Goal: Task Accomplishment & Management: Complete application form

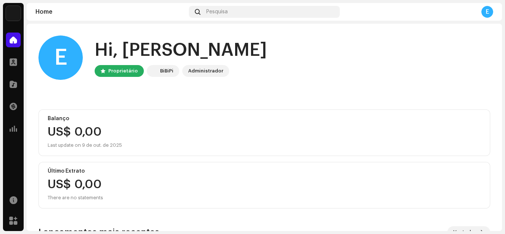
click at [198, 115] on div "Balanço US$ 0,00 Last update on 9 de out. de 2025" at bounding box center [264, 132] width 452 height 47
click at [203, 17] on div "Pesquisa" at bounding box center [264, 12] width 151 height 12
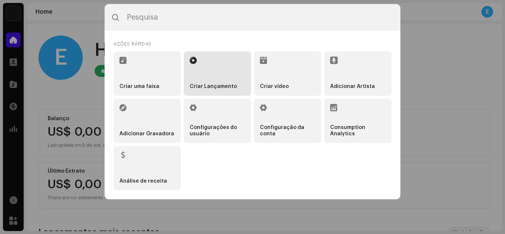
click at [209, 74] on li "Criar Lançamento" at bounding box center [217, 73] width 67 height 44
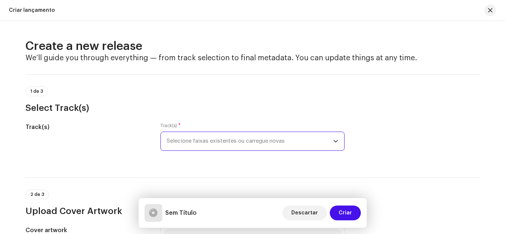
click at [238, 140] on span "Selecione faixas existentes ou carregue novas" at bounding box center [250, 141] width 166 height 18
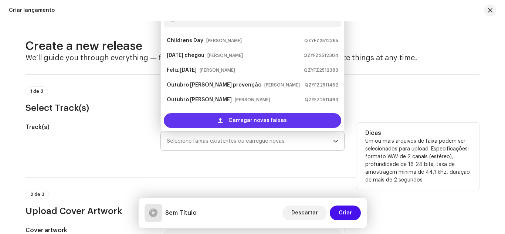
click at [235, 121] on span "Carregar novas faixas" at bounding box center [258, 120] width 58 height 15
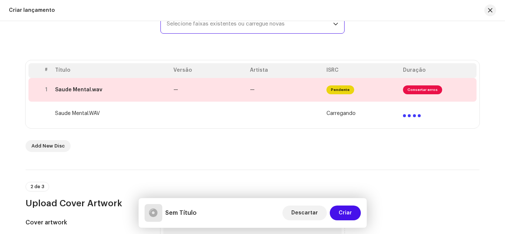
scroll to position [119, 0]
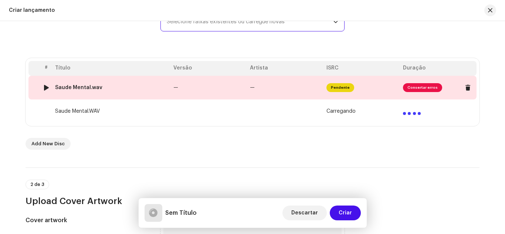
click at [420, 89] on span "Consertar erros" at bounding box center [422, 87] width 39 height 9
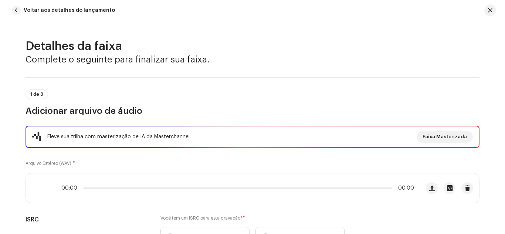
scroll to position [350, 0]
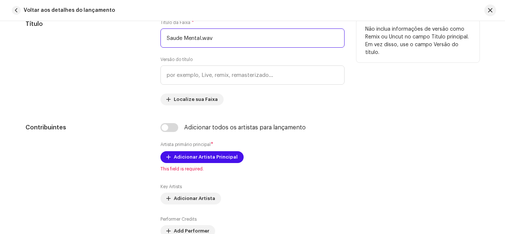
click at [220, 40] on input "Saude Mental.wav" at bounding box center [253, 37] width 184 height 19
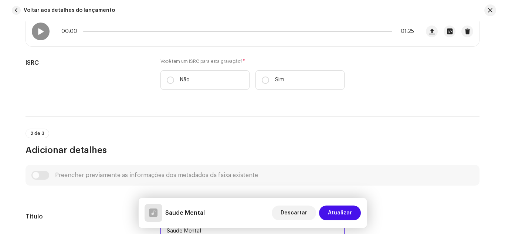
scroll to position [148, 0]
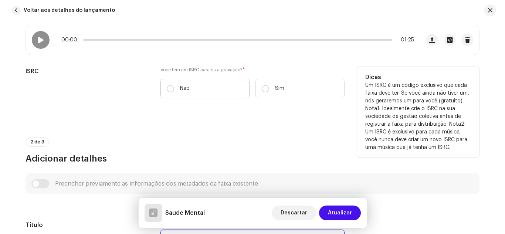
type input "Saude Mental"
click at [169, 87] on input "Não" at bounding box center [170, 88] width 7 height 7
radio input "true"
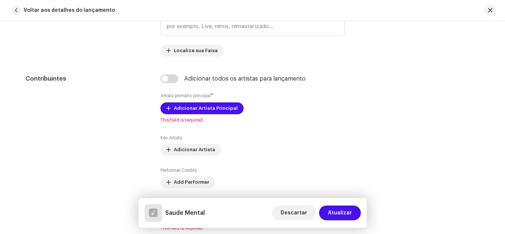
scroll to position [432, 0]
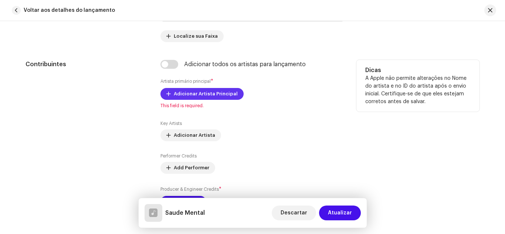
click at [212, 93] on span "Adicionar Artista Principal" at bounding box center [206, 94] width 64 height 15
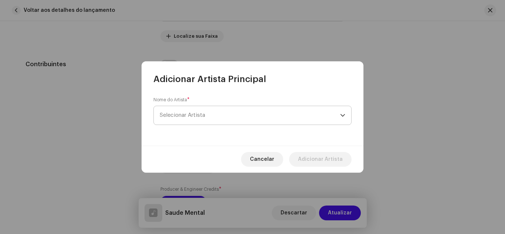
click at [194, 114] on span "Selecionar Artista" at bounding box center [182, 115] width 45 height 6
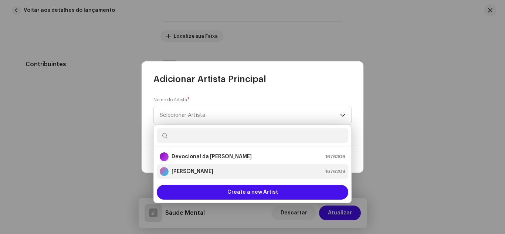
click at [204, 172] on div "[PERSON_NAME] 1676209" at bounding box center [253, 171] width 186 height 9
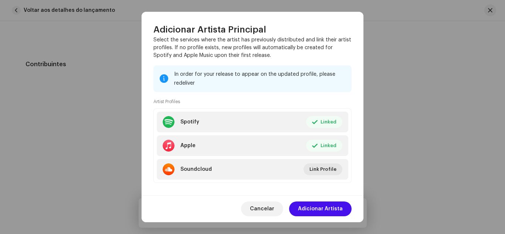
scroll to position [80, 0]
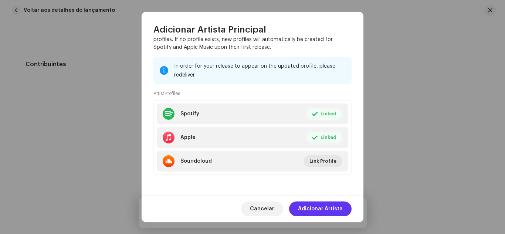
click at [336, 208] on span "Adicionar Artista" at bounding box center [320, 209] width 45 height 15
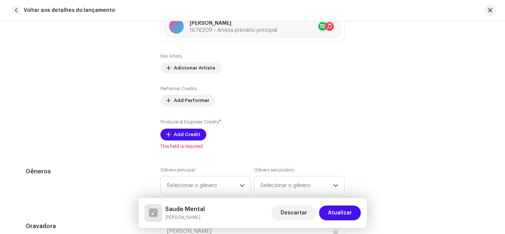
scroll to position [515, 0]
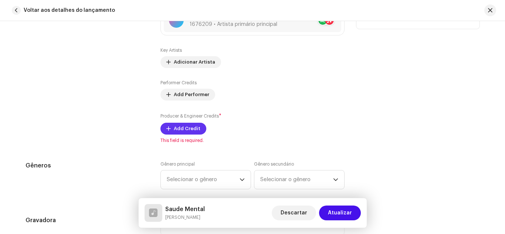
click at [171, 124] on button "Add Credit" at bounding box center [184, 129] width 46 height 12
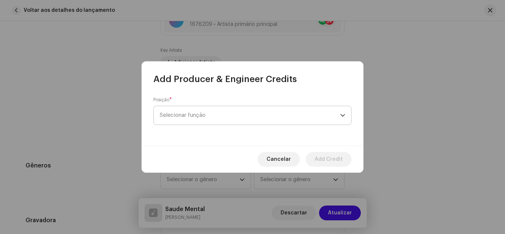
click at [323, 121] on span "Selecionar função" at bounding box center [250, 115] width 181 height 18
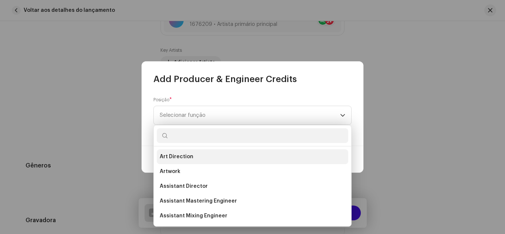
click at [204, 154] on li "Art Direction" at bounding box center [253, 156] width 192 height 15
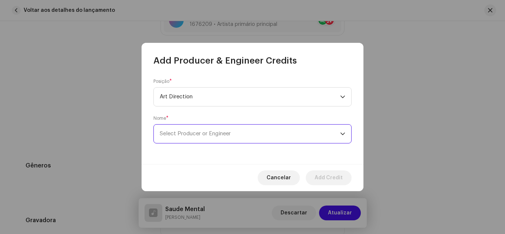
click at [261, 134] on span "Select Producer or Engineer" at bounding box center [250, 134] width 181 height 18
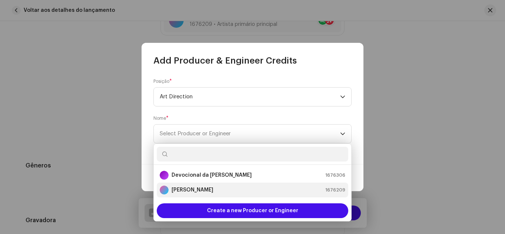
click at [211, 188] on div "[PERSON_NAME] 1676209" at bounding box center [253, 190] width 186 height 9
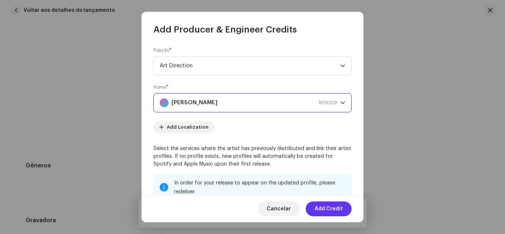
click at [339, 212] on span "Add Credit" at bounding box center [329, 209] width 28 height 15
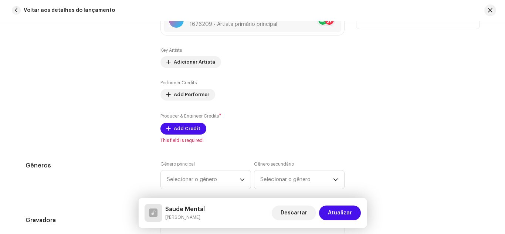
click at [395, 93] on div "Dicas A Apple não permite alterações no Nome do artista e no ID do artista após…" at bounding box center [418, 60] width 123 height 166
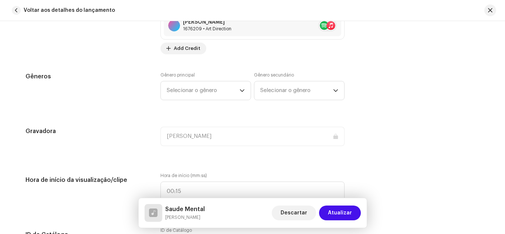
scroll to position [641, 0]
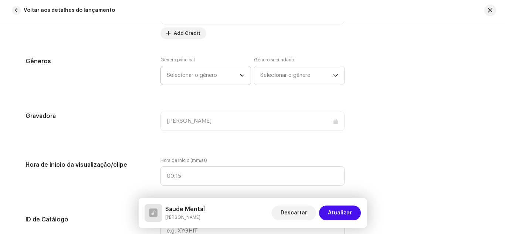
click at [205, 75] on span "Selecionar o gênero" at bounding box center [203, 75] width 73 height 18
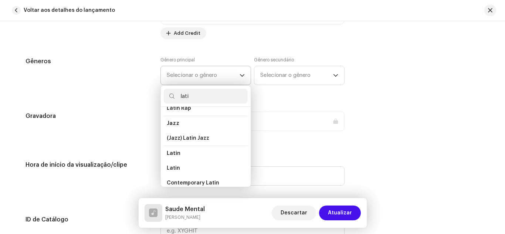
scroll to position [37, 0]
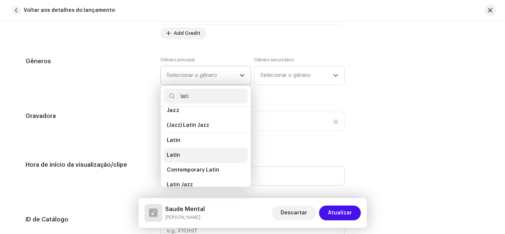
type input "lati"
click at [190, 154] on li "Latin" at bounding box center [206, 155] width 84 height 15
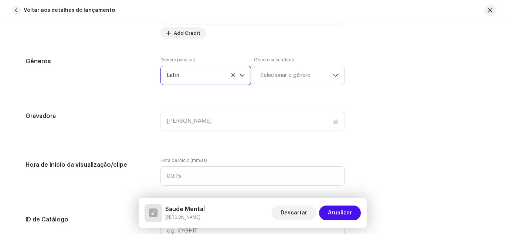
click at [414, 92] on div "Gêneros Gênero principal Latin Gênero secundário Selecionar o gênero" at bounding box center [253, 75] width 454 height 37
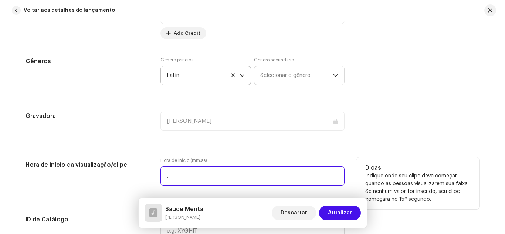
click at [240, 180] on input ":" at bounding box center [253, 175] width 184 height 19
type input "00:00"
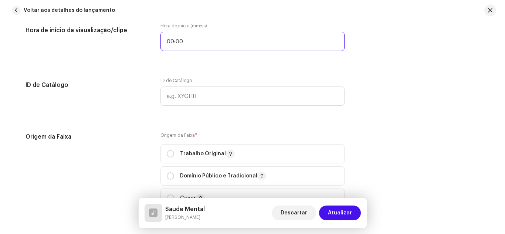
scroll to position [803, 0]
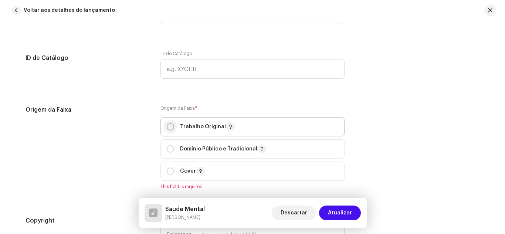
click at [168, 126] on input "radio" at bounding box center [170, 126] width 7 height 7
radio input "true"
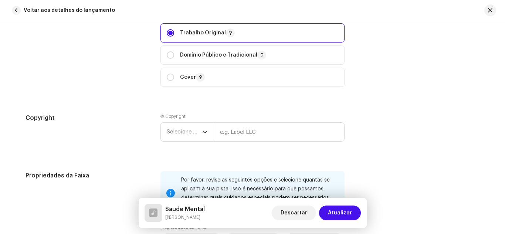
scroll to position [900, 0]
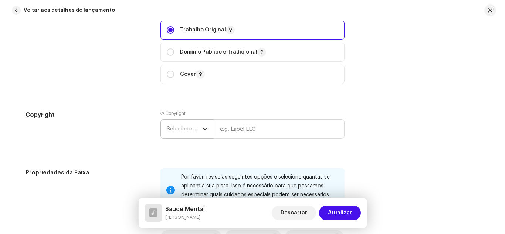
click at [195, 131] on span "Selecione o ano" at bounding box center [185, 129] width 36 height 18
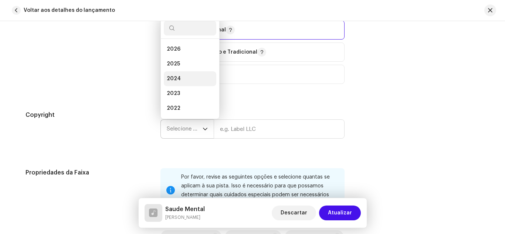
scroll to position [12, 0]
drag, startPoint x: 185, startPoint y: 53, endPoint x: 204, endPoint y: 68, distance: 24.3
click at [185, 53] on li "2025" at bounding box center [190, 52] width 53 height 15
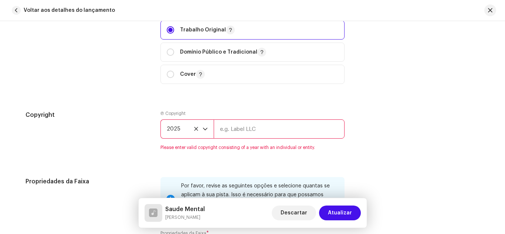
click at [271, 135] on input "text" at bounding box center [279, 128] width 131 height 19
type input "[PERSON_NAME]"
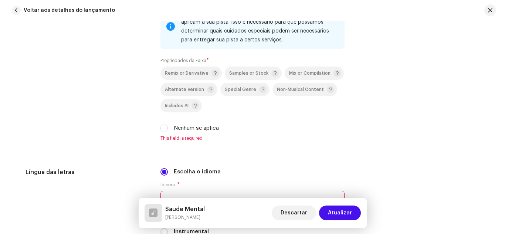
scroll to position [1067, 0]
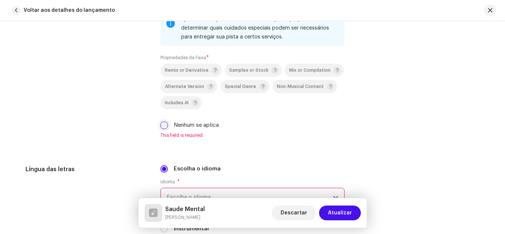
click at [163, 123] on input "Nenhum se aplica" at bounding box center [164, 125] width 7 height 7
checkbox input "true"
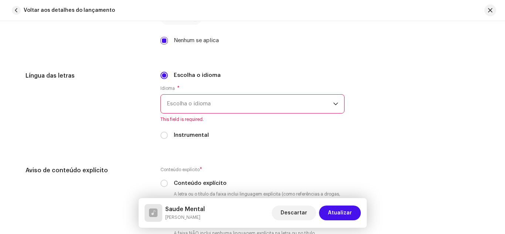
scroll to position [1157, 0]
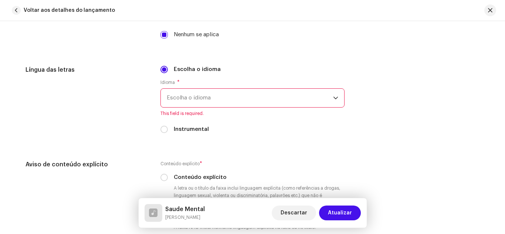
click at [239, 104] on span "Escolha o idioma" at bounding box center [250, 98] width 166 height 18
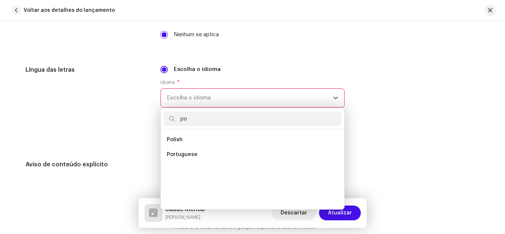
scroll to position [0, 0]
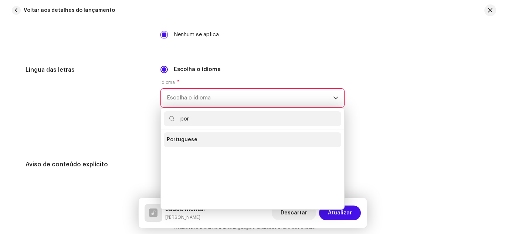
type input "por"
click at [212, 135] on li "Portuguese" at bounding box center [253, 139] width 178 height 15
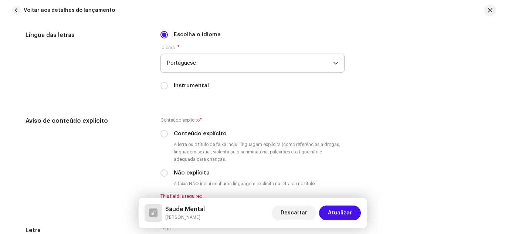
scroll to position [1215, 0]
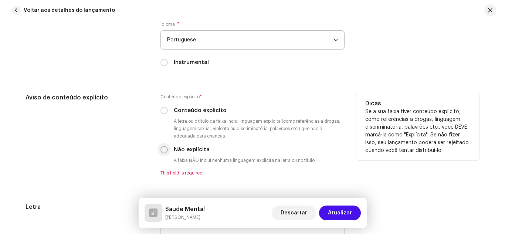
click at [161, 152] on input "Não explícita" at bounding box center [164, 149] width 7 height 7
radio input "true"
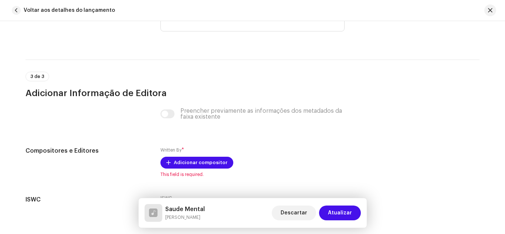
scroll to position [1416, 0]
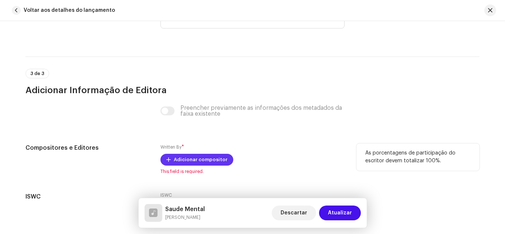
click at [213, 158] on span "Adicionar compositor" at bounding box center [201, 159] width 54 height 15
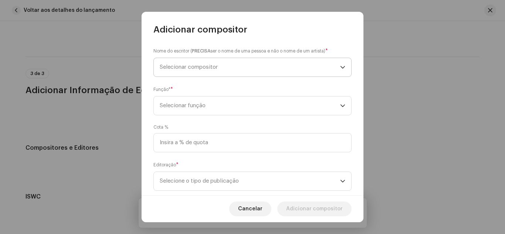
click at [228, 64] on span "Selecionar compositor" at bounding box center [250, 67] width 181 height 18
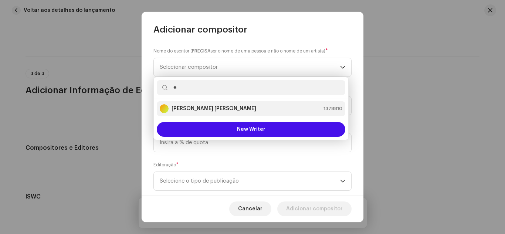
type input "e"
click at [219, 114] on li "[PERSON_NAME] [PERSON_NAME] 1378810" at bounding box center [251, 108] width 189 height 15
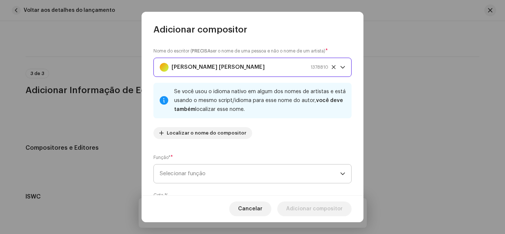
click at [220, 179] on span "Selecionar função" at bounding box center [250, 174] width 181 height 18
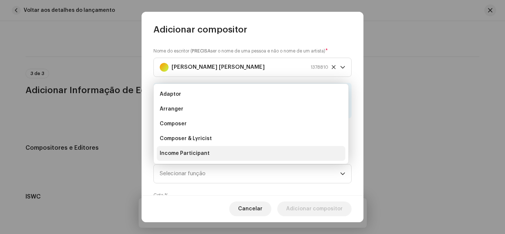
scroll to position [12, 0]
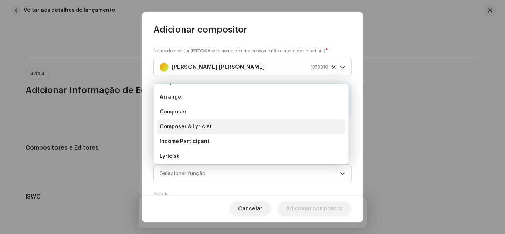
click at [210, 128] on li "Composer & Lyricist" at bounding box center [251, 126] width 189 height 15
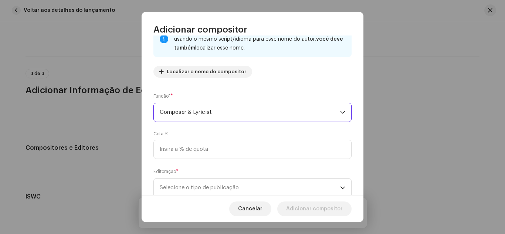
scroll to position [63, 0]
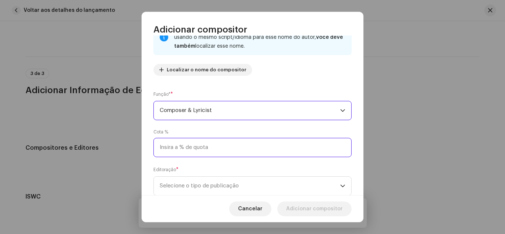
click at [209, 144] on input at bounding box center [253, 147] width 198 height 19
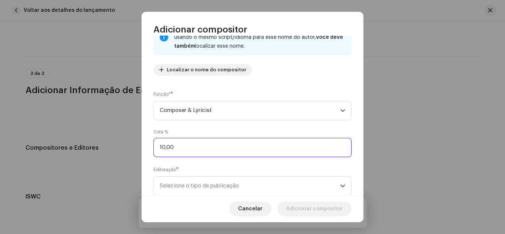
type input "100,00"
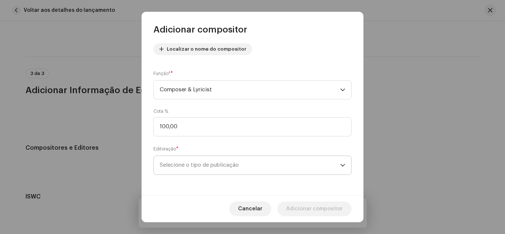
click at [226, 163] on span "Selecione o tipo de publicação" at bounding box center [250, 165] width 181 height 18
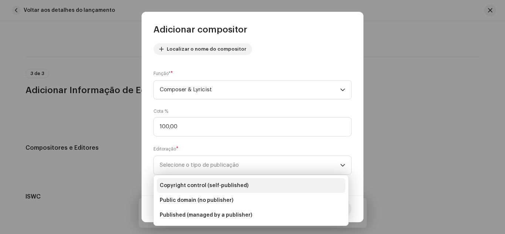
click at [220, 183] on span "Copyright control (self-published)" at bounding box center [204, 185] width 89 height 7
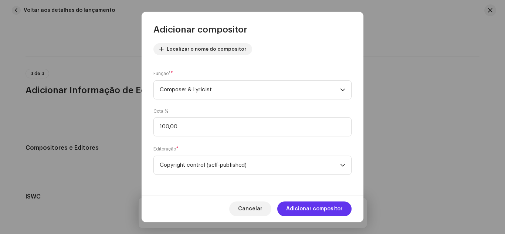
click at [319, 214] on span "Adicionar compositor" at bounding box center [314, 209] width 57 height 15
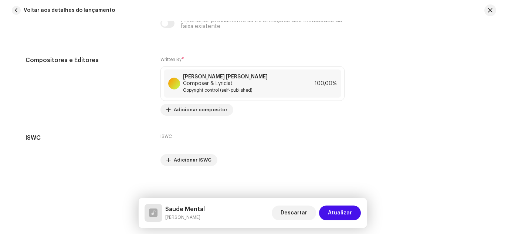
scroll to position [1507, 0]
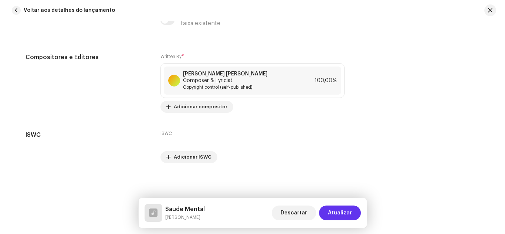
click at [354, 212] on button "Atualizar" at bounding box center [340, 213] width 42 height 15
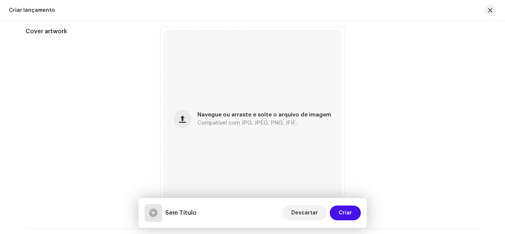
scroll to position [330, 0]
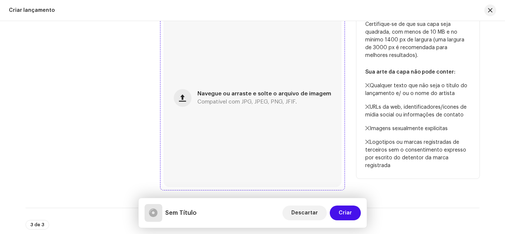
click at [282, 117] on div "Navegue ou arraste e solte o arquivo de imagem Compatível com JPG, JPEG, PNG, J…" at bounding box center [252, 98] width 178 height 178
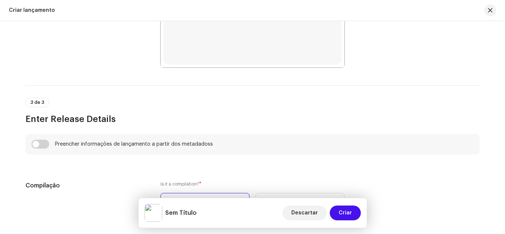
scroll to position [455, 0]
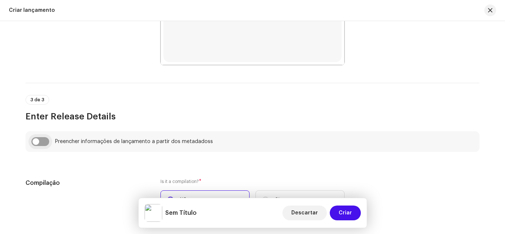
click at [41, 140] on input "checkbox" at bounding box center [40, 141] width 18 height 9
checkbox input "true"
type input "Saude Mental"
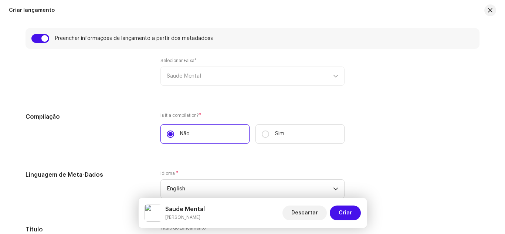
scroll to position [560, 0]
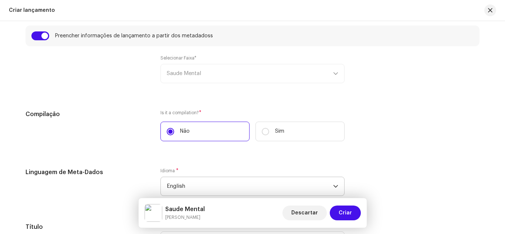
click at [239, 186] on span "English" at bounding box center [250, 186] width 166 height 18
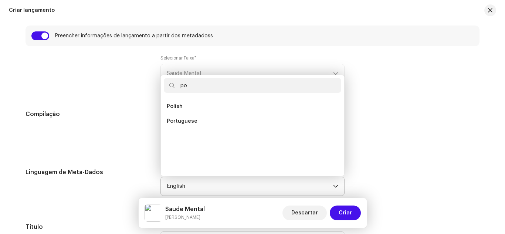
scroll to position [0, 0]
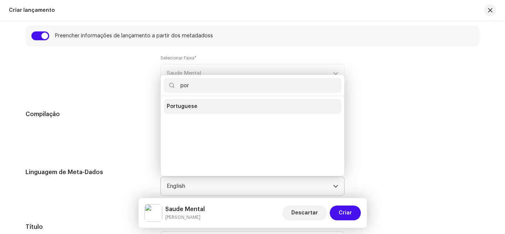
type input "por"
click at [221, 106] on li "Portuguese" at bounding box center [253, 106] width 178 height 15
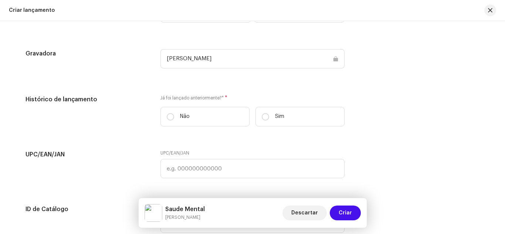
scroll to position [1228, 0]
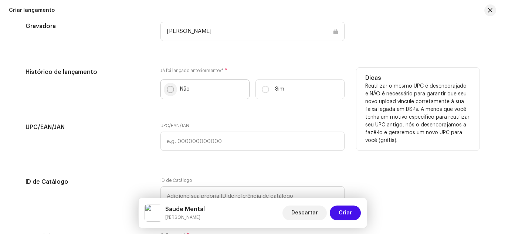
click at [169, 90] on input "Não" at bounding box center [170, 89] width 7 height 7
radio input "true"
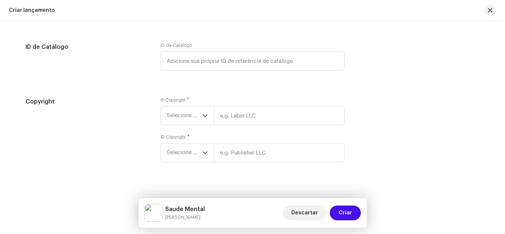
scroll to position [1365, 0]
click at [176, 117] on span "Selecione o ano" at bounding box center [185, 113] width 36 height 18
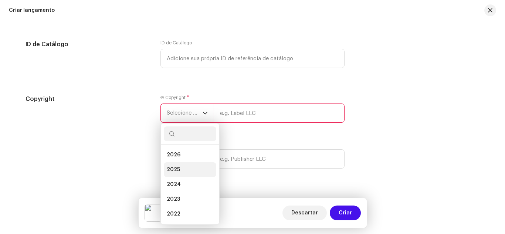
click at [180, 169] on li "2025" at bounding box center [190, 169] width 53 height 15
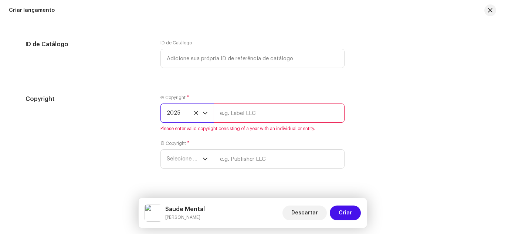
click at [237, 114] on input "text" at bounding box center [279, 113] width 131 height 19
type input "[PERSON_NAME]"
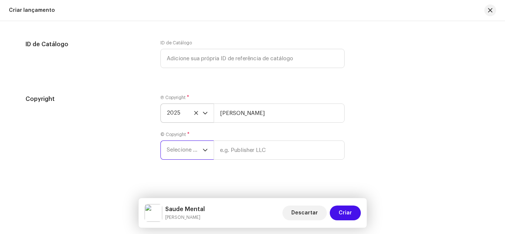
click at [197, 154] on span "Selecione o ano" at bounding box center [185, 150] width 36 height 18
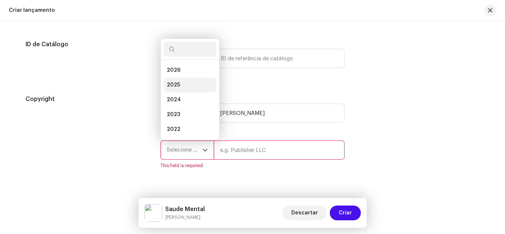
scroll to position [12, 0]
click at [186, 68] on li "2025" at bounding box center [190, 73] width 53 height 15
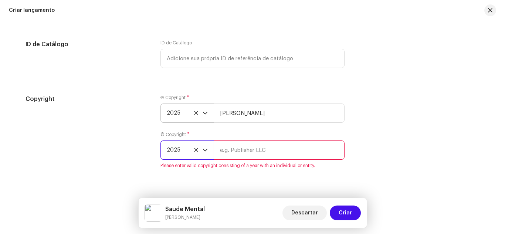
click at [251, 151] on input "text" at bounding box center [279, 150] width 131 height 19
type input "[PERSON_NAME]"
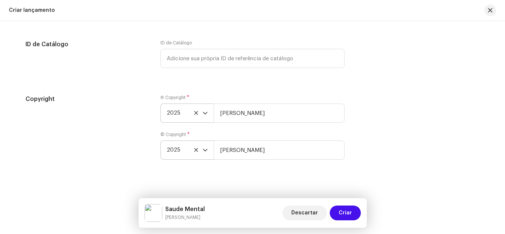
click at [401, 128] on div "Copyright Ⓟ Copyright * 2025 [PERSON_NAME] © Copyright * 2025 [PERSON_NAME]" at bounding box center [253, 132] width 454 height 74
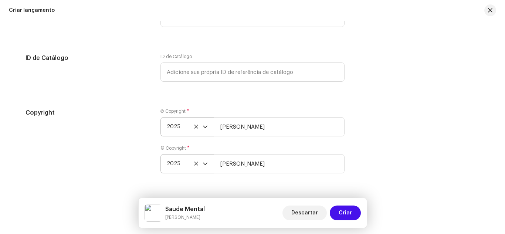
scroll to position [1371, 0]
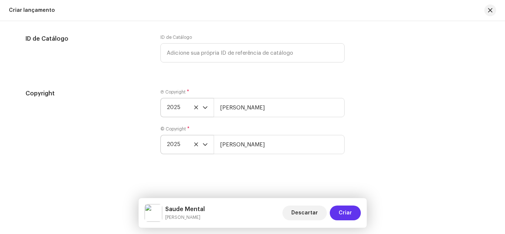
click at [350, 212] on span "Criar" at bounding box center [345, 213] width 13 height 15
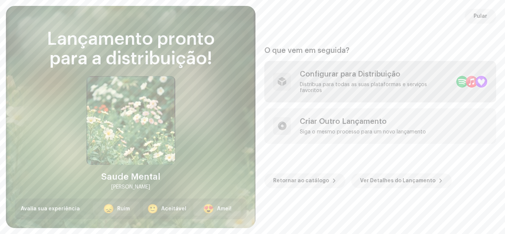
click at [355, 88] on div "Distribua para todas as suas plataformas e serviços favoritos" at bounding box center [375, 88] width 151 height 12
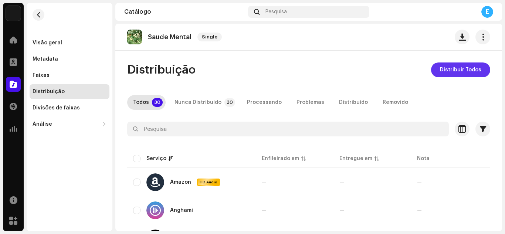
click at [442, 68] on span "Distribuir Todos" at bounding box center [460, 70] width 41 height 15
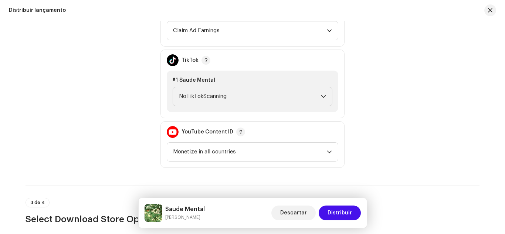
scroll to position [825, 0]
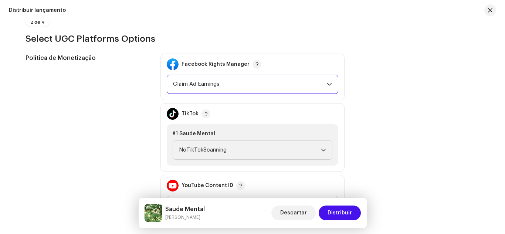
click at [276, 86] on span "Claim Ad Earnings" at bounding box center [250, 84] width 154 height 18
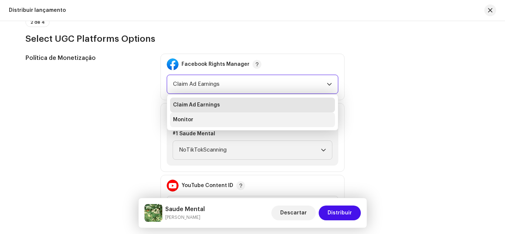
click at [235, 119] on li "Monitor" at bounding box center [252, 119] width 165 height 15
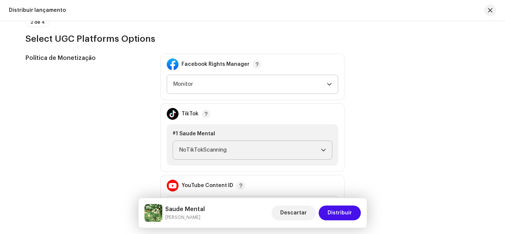
click at [321, 147] on div "dropdown trigger" at bounding box center [323, 150] width 5 height 18
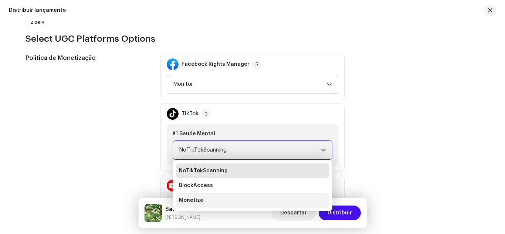
click at [190, 205] on li "Monetize" at bounding box center [252, 200] width 153 height 15
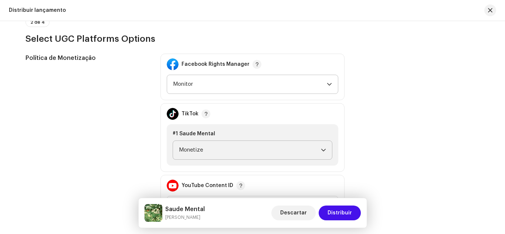
click at [466, 115] on div "Política de Monetização Facebook Rights Manager Monitor TikTok #1 Saude Mental …" at bounding box center [253, 138] width 454 height 168
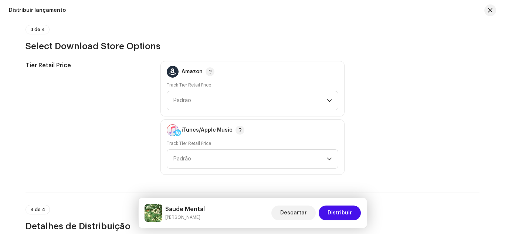
scroll to position [1054, 0]
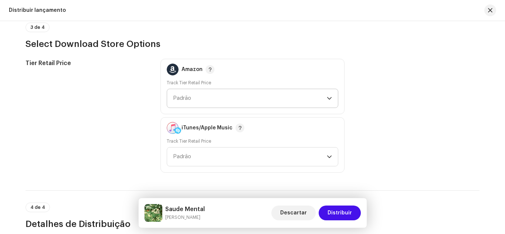
click at [287, 100] on span "Padrão" at bounding box center [250, 98] width 154 height 18
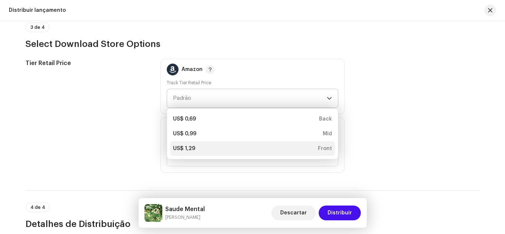
click at [193, 152] on div "US$ 1,29" at bounding box center [184, 148] width 22 height 7
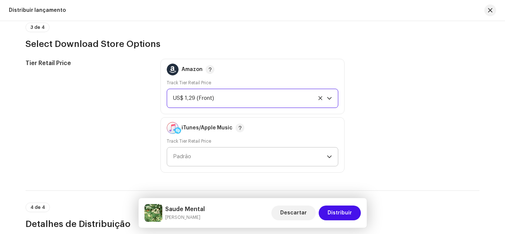
click at [288, 159] on span "Padrão" at bounding box center [250, 157] width 154 height 18
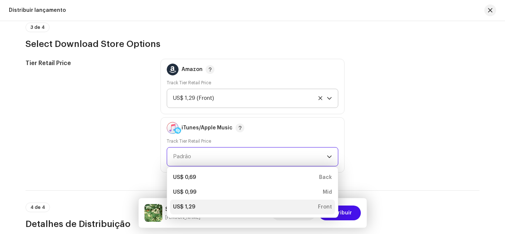
click at [198, 207] on div "US$ 1,29 Front" at bounding box center [252, 206] width 159 height 7
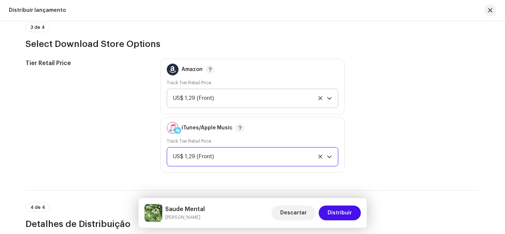
click at [412, 142] on div "Tier Retail Price Amazon Track Tier Retail Price US$ 1,29 (Front) iTunes/Apple …" at bounding box center [253, 116] width 454 height 114
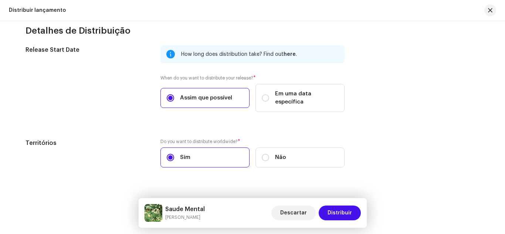
scroll to position [1252, 0]
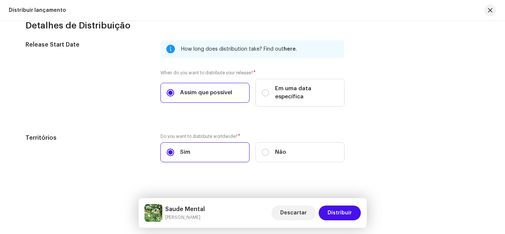
click at [390, 134] on div "Territórios Do you want to distribute worldwide? * Sim Não" at bounding box center [253, 153] width 454 height 38
click at [435, 161] on div "Territórios Do you want to distribute worldwide? * Sim Não" at bounding box center [253, 153] width 454 height 38
click at [352, 212] on button "Distribuir" at bounding box center [340, 213] width 42 height 15
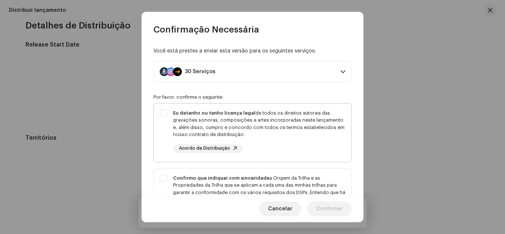
click at [167, 112] on div "Eu detenho ou tenho licença legal de todos os direitos autorais das gravações s…" at bounding box center [253, 131] width 198 height 55
checkbox input "true"
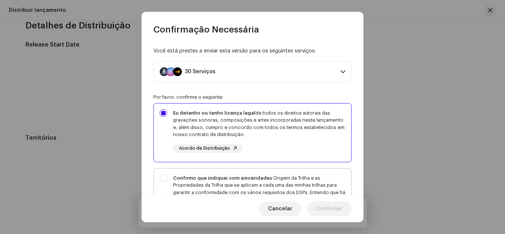
click at [165, 178] on div "Confirmo que indiquei com sinceridade a Origem da Trilha e as Propriedades da T…" at bounding box center [253, 200] width 198 height 63
checkbox input "true"
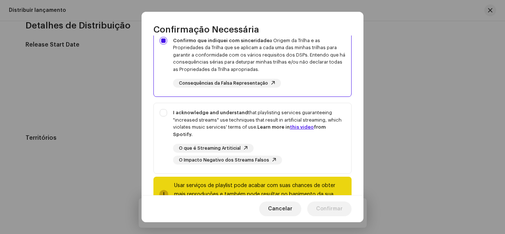
scroll to position [143, 0]
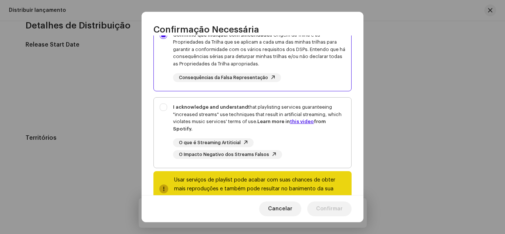
click at [163, 105] on div "I acknowledge and understand that playlisting services guaranteeing "increased …" at bounding box center [253, 131] width 198 height 67
checkbox input "true"
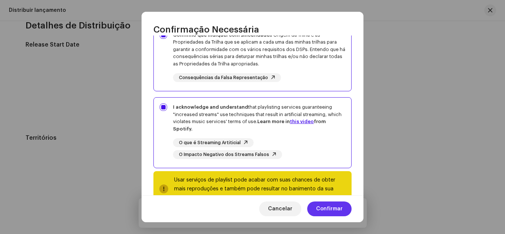
click at [338, 208] on span "Confirmar" at bounding box center [329, 209] width 27 height 15
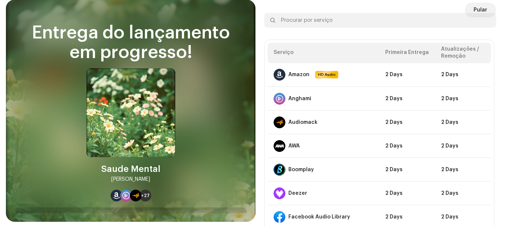
scroll to position [0, 0]
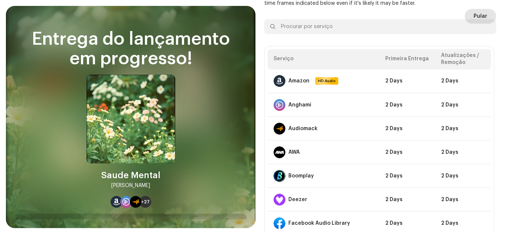
click at [484, 16] on span "Pular" at bounding box center [481, 16] width 14 height 15
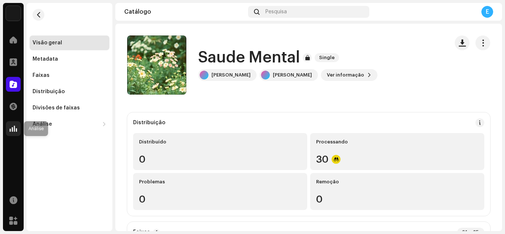
click at [20, 129] on div at bounding box center [13, 128] width 15 height 15
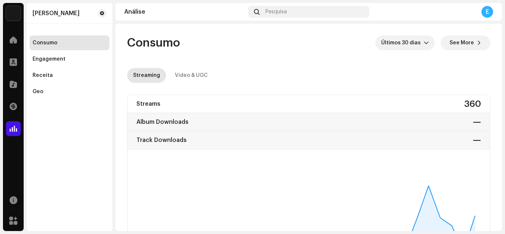
click at [248, 46] on div "Consumo Últimos 30 [PERSON_NAME] See More" at bounding box center [308, 43] width 363 height 15
click at [17, 42] on div at bounding box center [13, 40] width 15 height 15
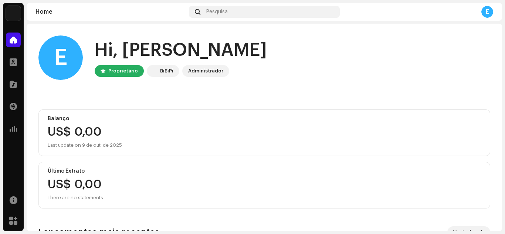
click at [286, 64] on div "E Hi, [PERSON_NAME] Proprietário BiBiPi Administrador" at bounding box center [264, 58] width 452 height 44
click at [294, 77] on div "E Hi, [PERSON_NAME] Proprietário BiBiPi Administrador" at bounding box center [264, 58] width 452 height 44
click at [222, 17] on div "Pesquisa" at bounding box center [264, 12] width 151 height 12
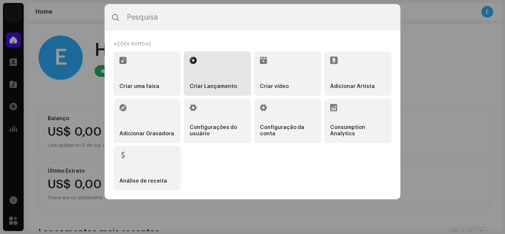
click at [202, 70] on li "Criar Lançamento" at bounding box center [217, 73] width 67 height 44
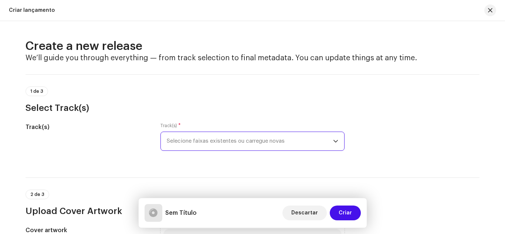
click at [294, 139] on span "Selecione faixas existentes ou carregue novas" at bounding box center [250, 141] width 166 height 18
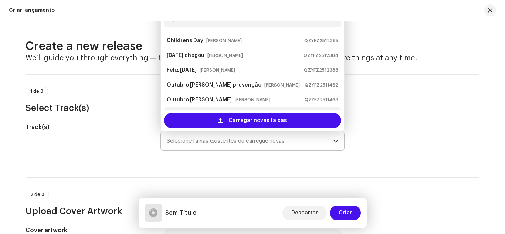
scroll to position [12, 0]
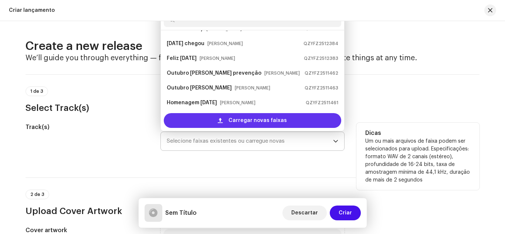
click at [213, 118] on div "Carregar novas faixas" at bounding box center [253, 120] width 178 height 15
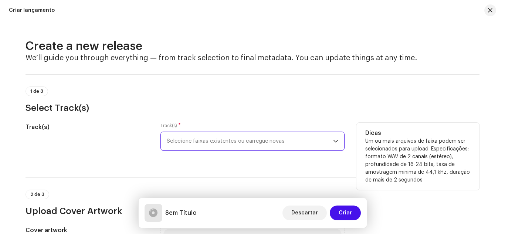
click at [390, 93] on div "1 de 3 Select Track(s)" at bounding box center [253, 100] width 454 height 27
